Goal: Information Seeking & Learning: Check status

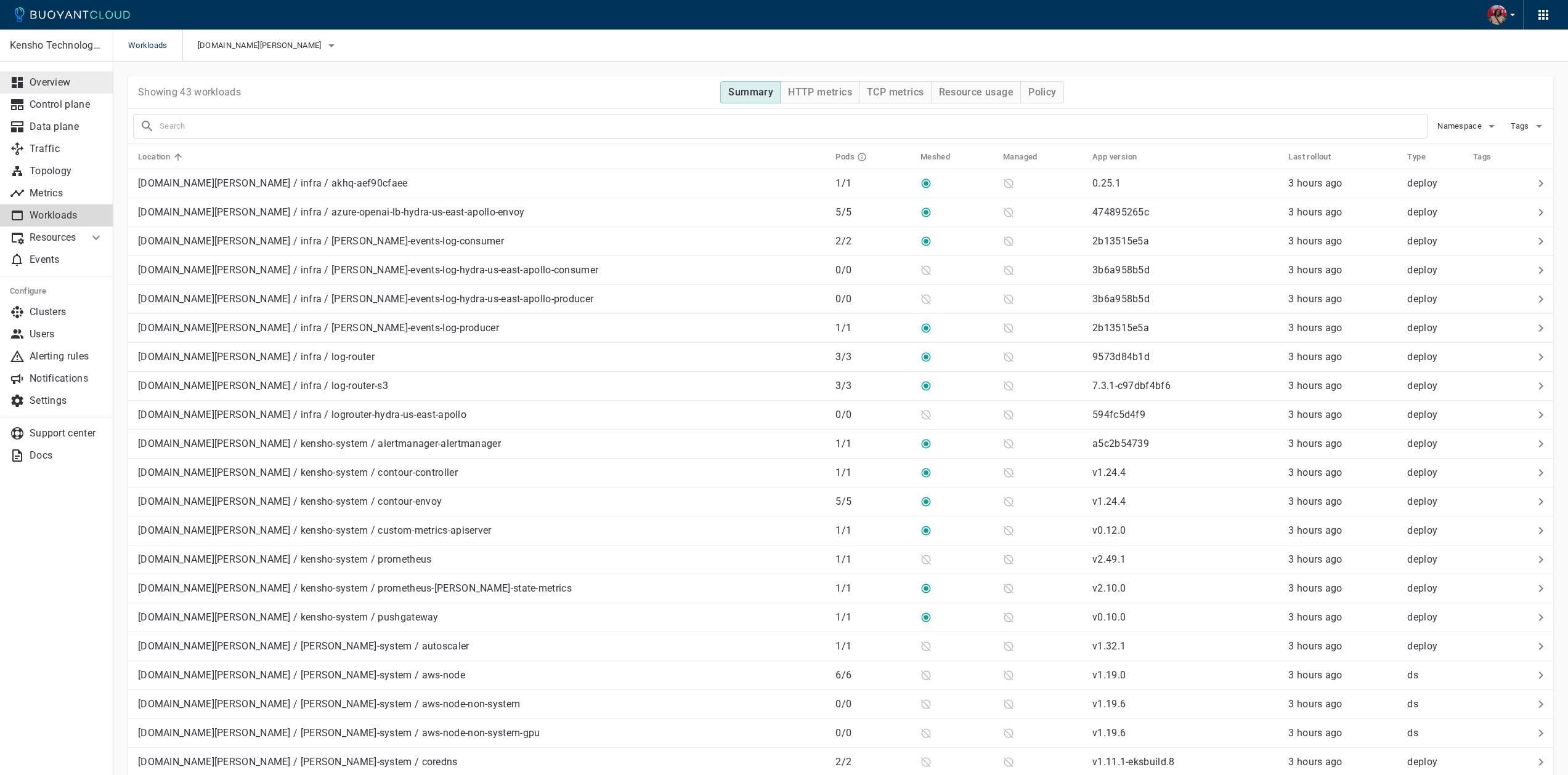
click at [65, 87] on p "Overview" at bounding box center [66, 82] width 74 height 12
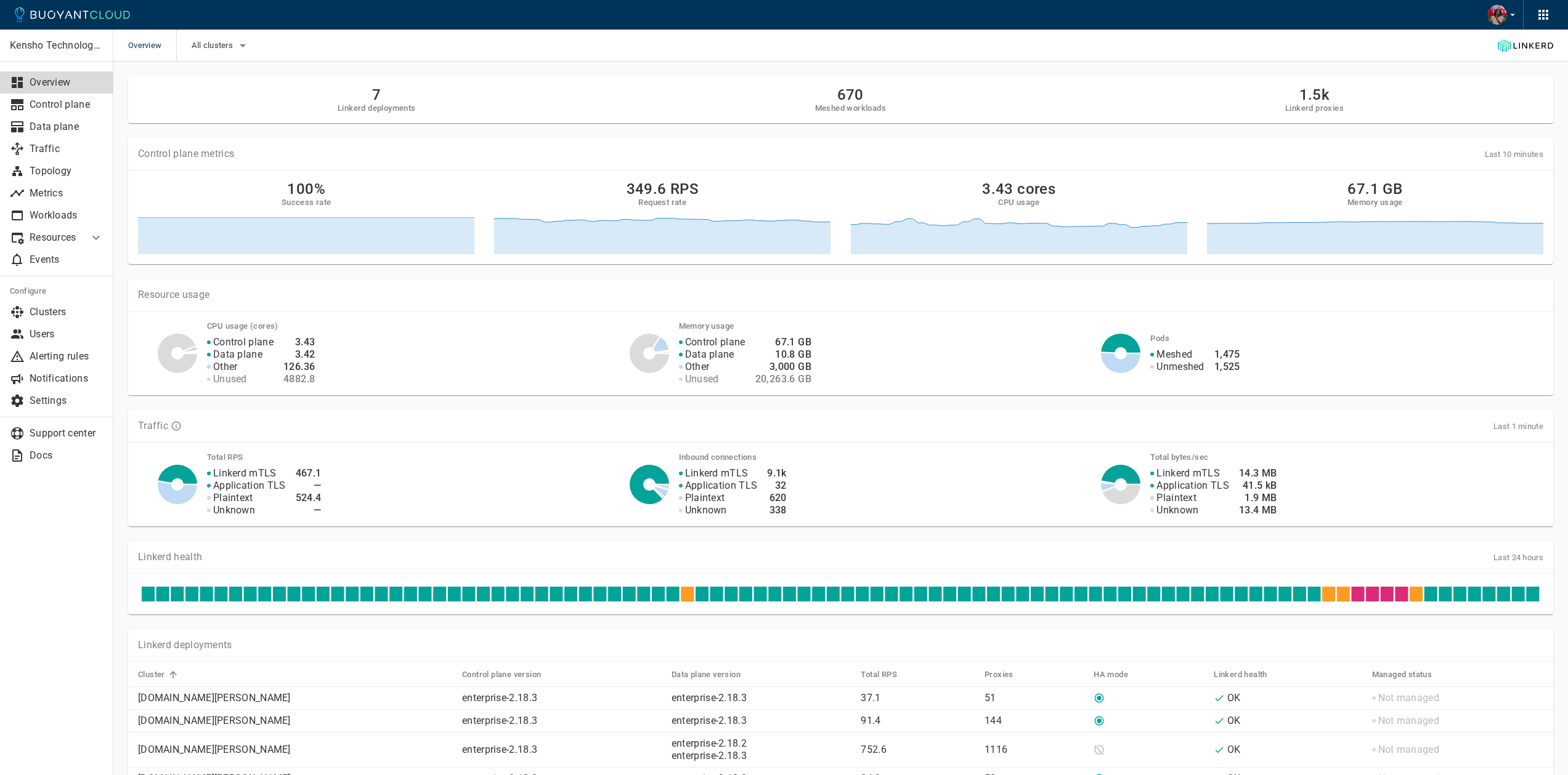
scroll to position [414, 0]
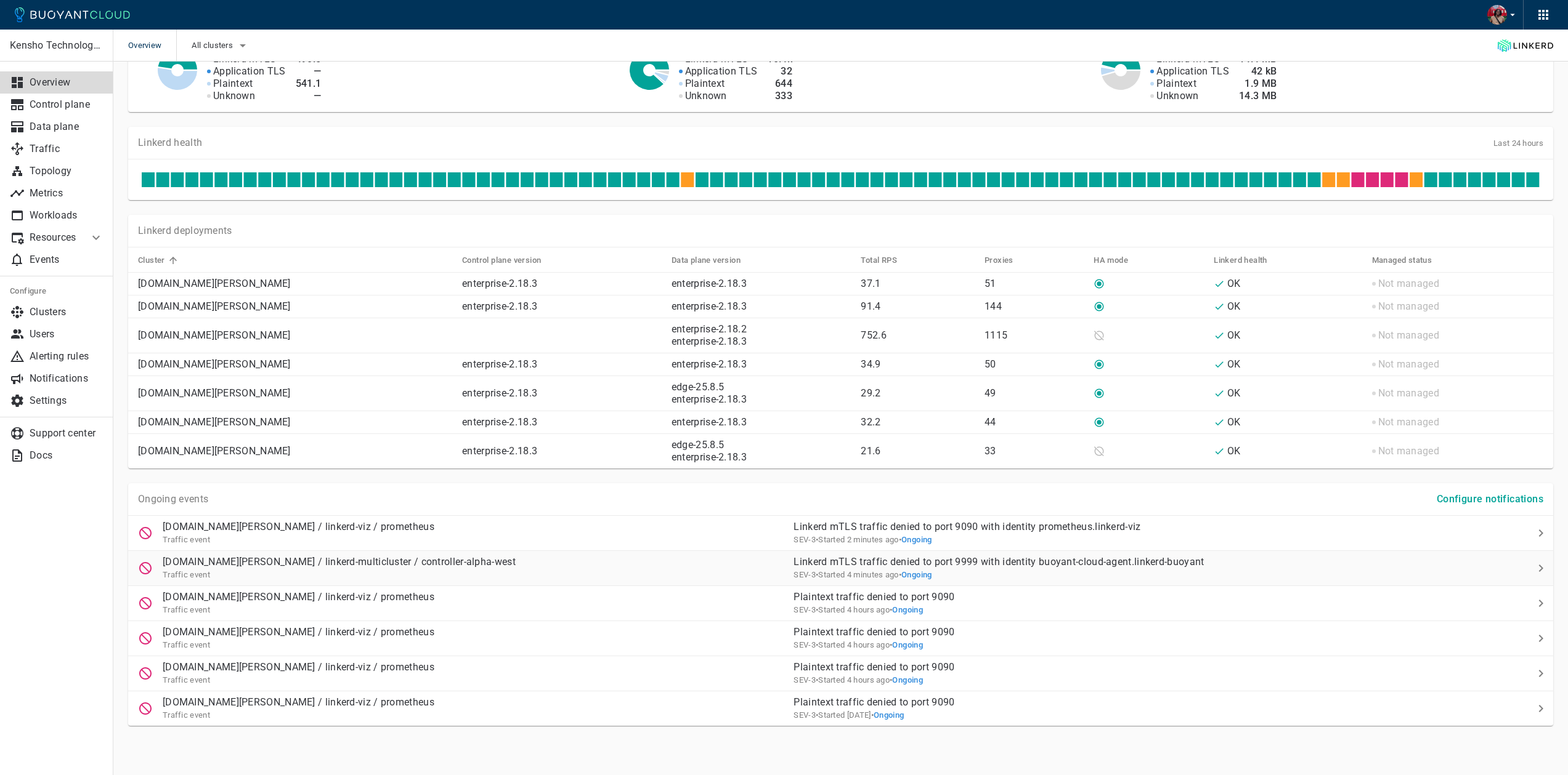
click at [894, 561] on p "Linkerd mTLS traffic denied to port 9999 with identity buoyant-cloud-agent.link…" at bounding box center [1143, 562] width 701 height 12
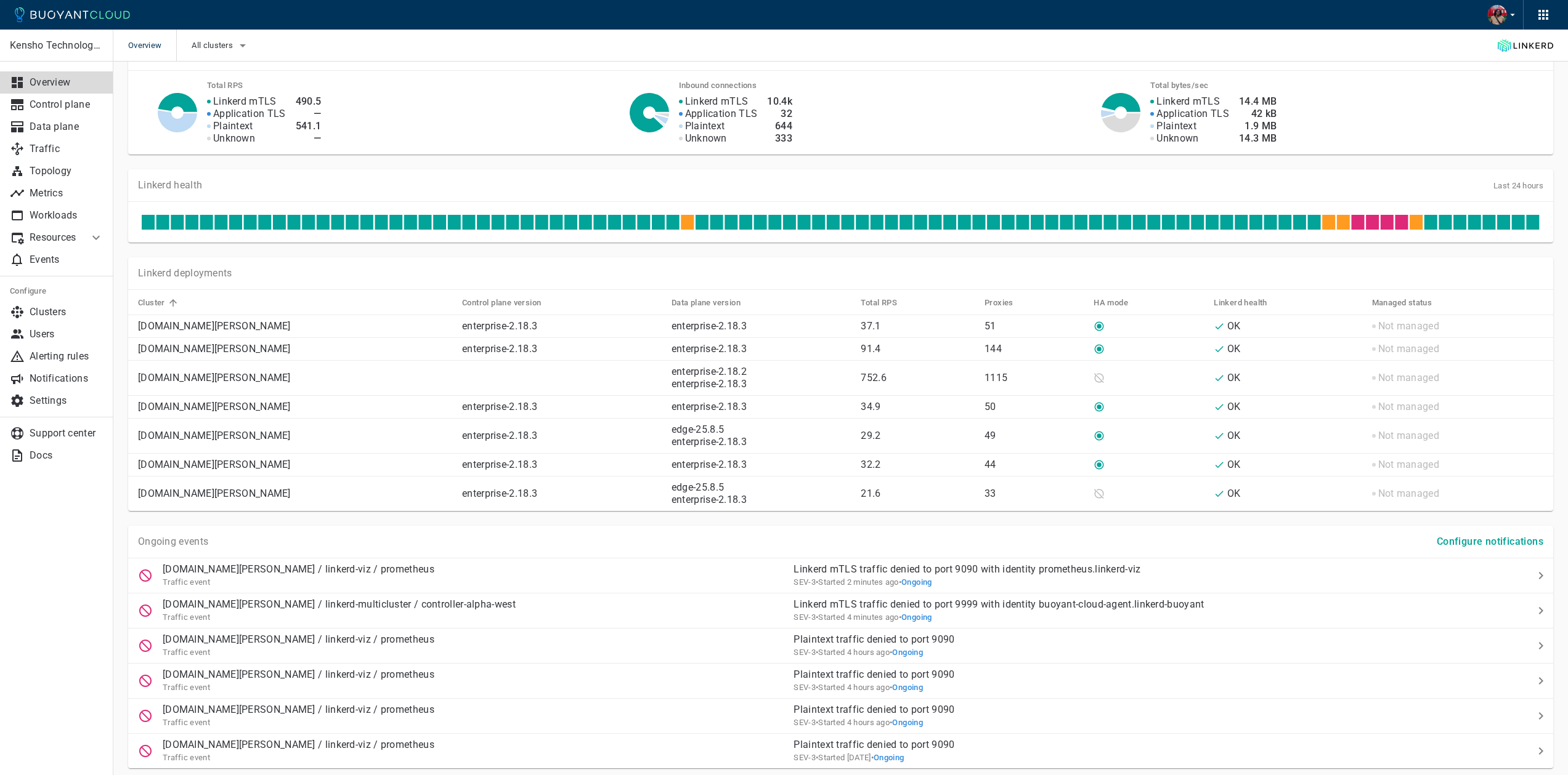
scroll to position [414, 0]
